Goal: Find specific page/section: Find specific page/section

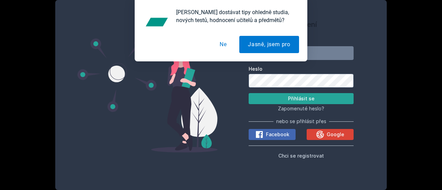
click at [226, 45] on button "Ne" at bounding box center [223, 44] width 24 height 17
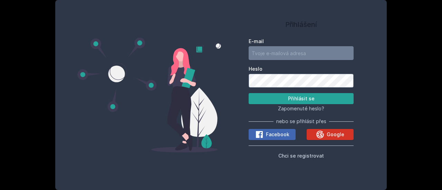
click at [335, 132] on span "Google" at bounding box center [335, 134] width 18 height 7
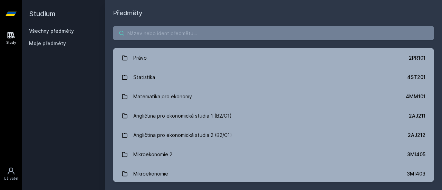
click at [153, 32] on input "search" at bounding box center [273, 33] width 320 height 14
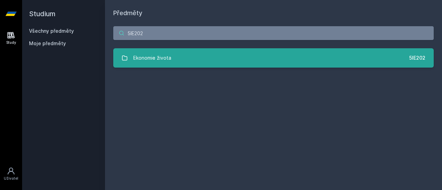
type input "5IE202"
click at [178, 52] on link "Ekonomie života 5IE202" at bounding box center [273, 57] width 320 height 19
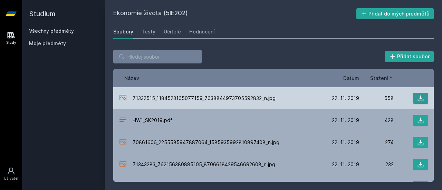
click at [421, 101] on button at bounding box center [420, 98] width 15 height 11
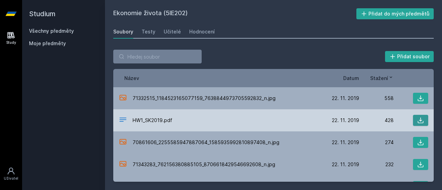
click at [417, 120] on icon at bounding box center [420, 120] width 7 height 7
